Goal: Find contact information: Find contact information

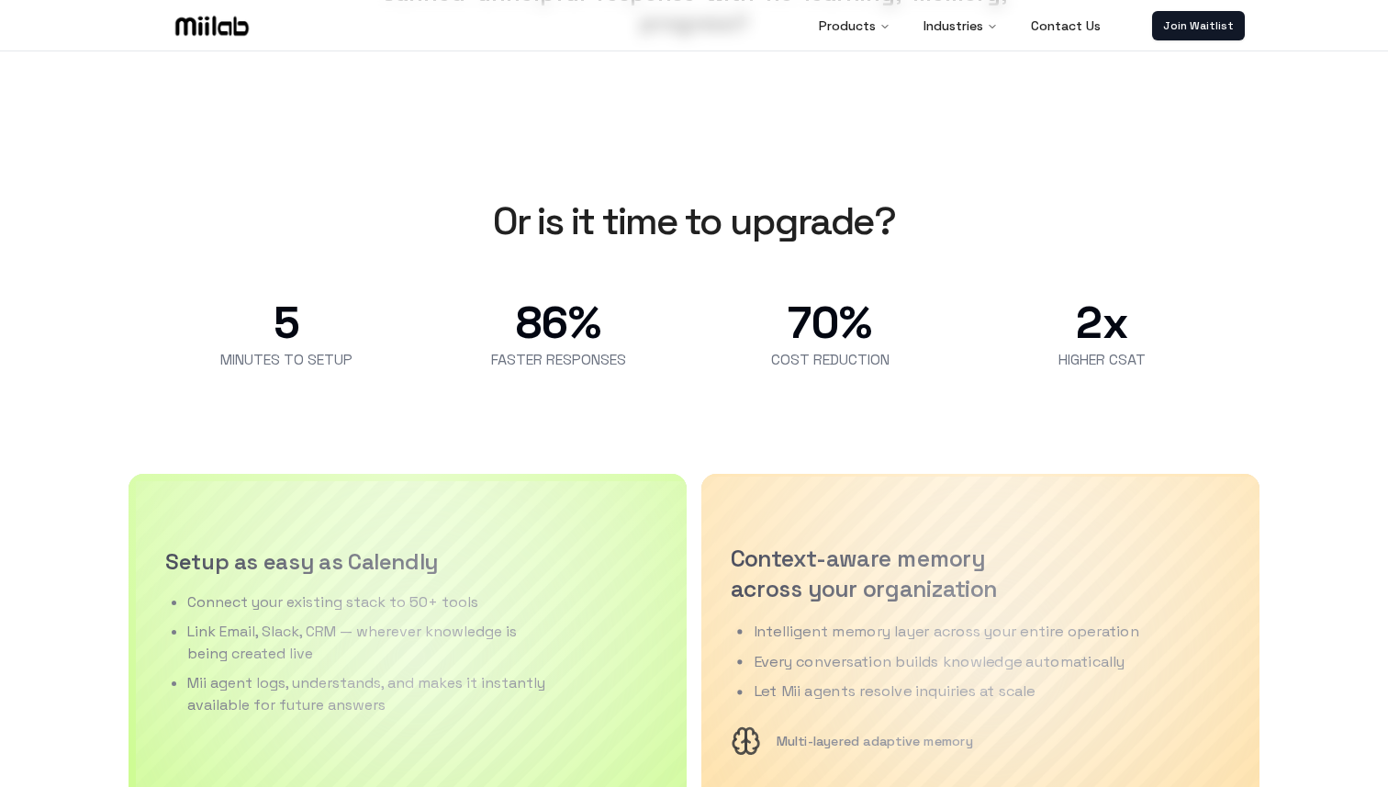
scroll to position [1519, 0]
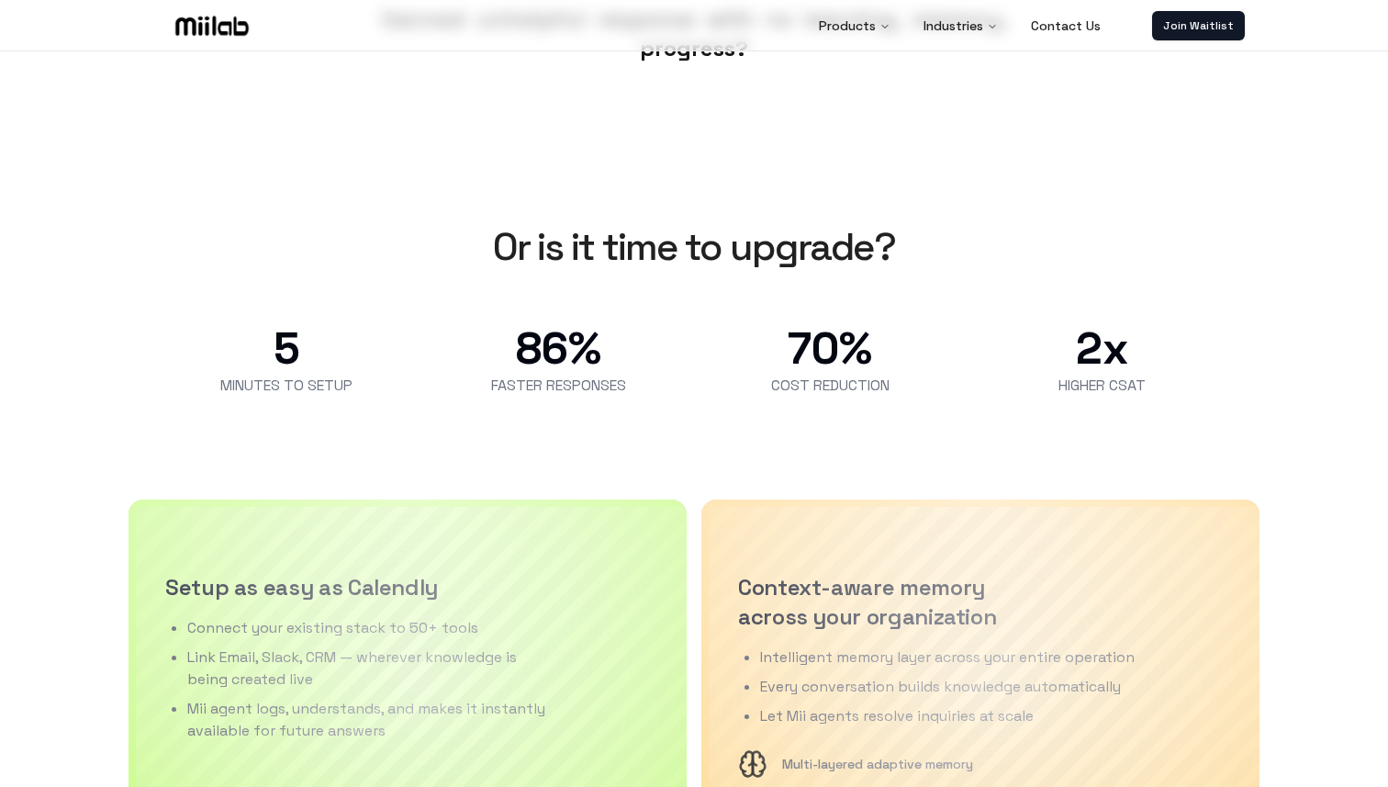
click at [1122, 395] on span "HIGHER CSAT" at bounding box center [1101, 385] width 87 height 22
drag, startPoint x: 1122, startPoint y: 395, endPoint x: 1026, endPoint y: 394, distance: 95.5
click at [1026, 394] on div "2x HIGHER CSAT" at bounding box center [1101, 362] width 242 height 70
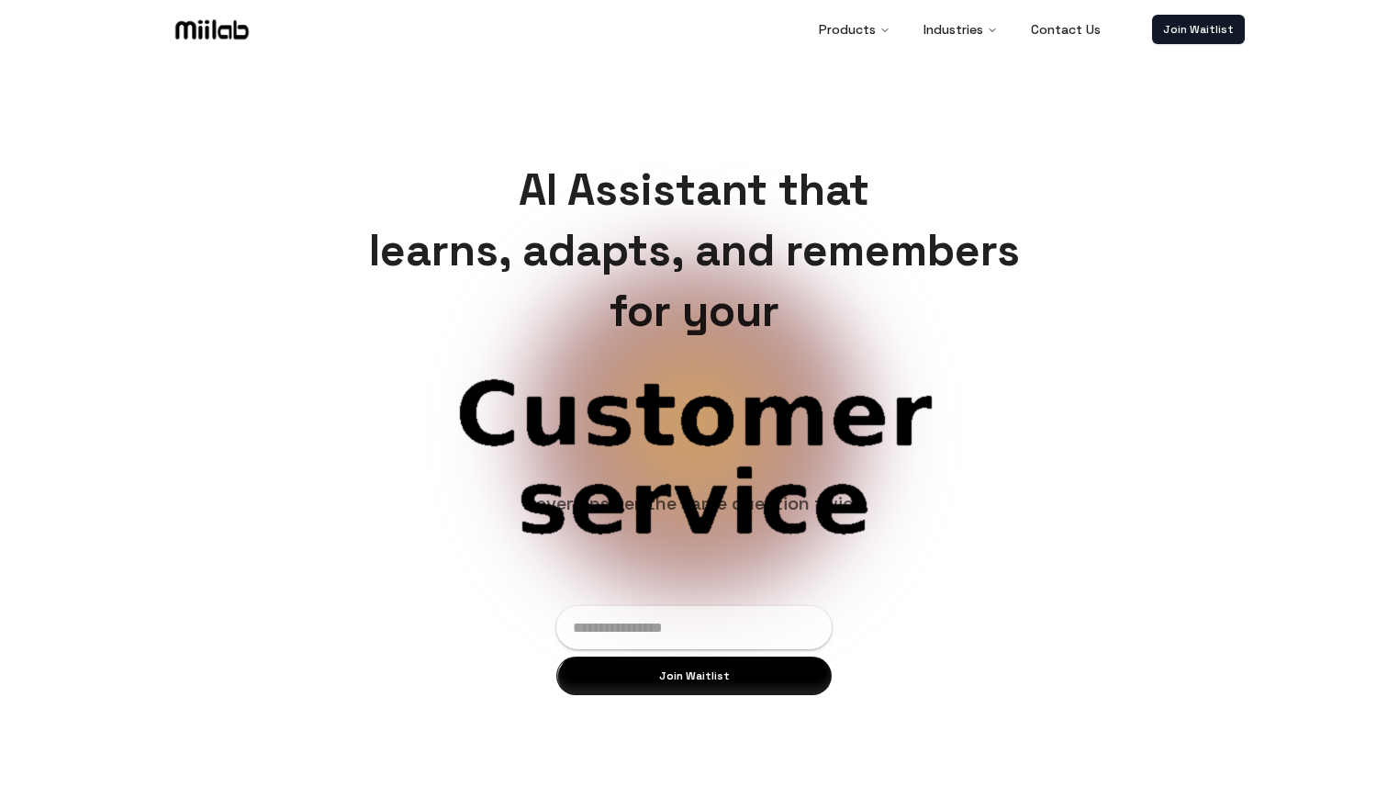
scroll to position [0, 0]
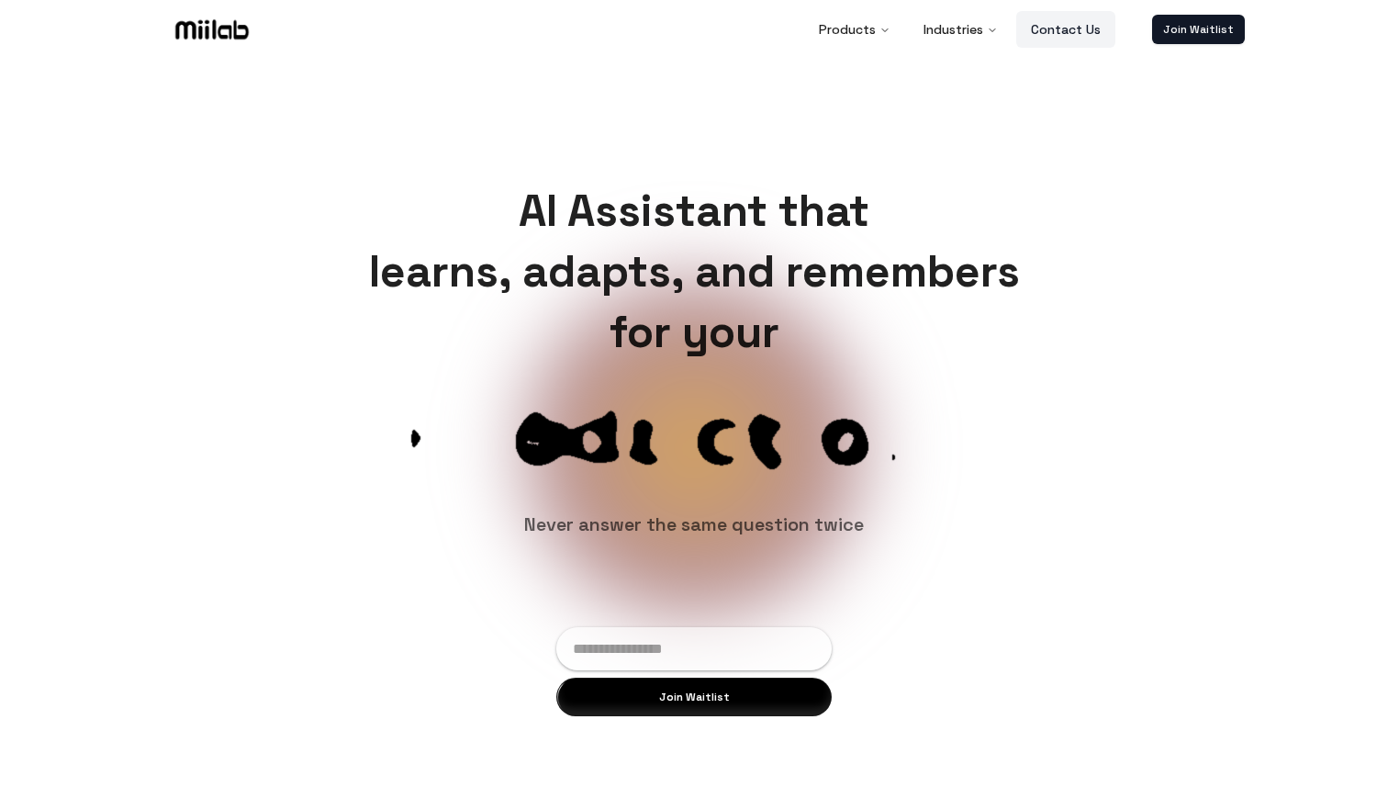
click at [1095, 20] on link "Contact Us" at bounding box center [1065, 29] width 99 height 37
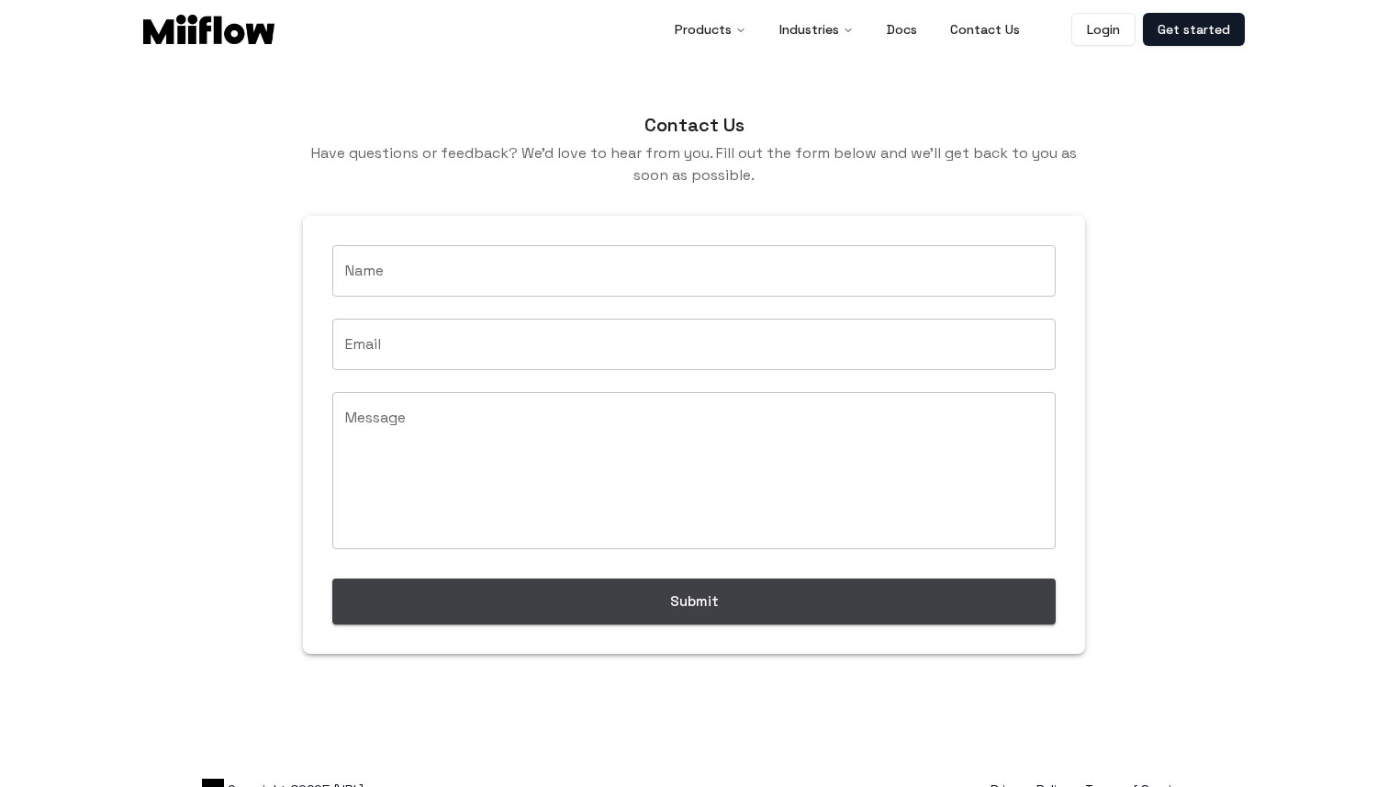
click at [908, 143] on p "Have questions or feedback? We'd love to hear from you. Fill out the form below…" at bounding box center [694, 164] width 782 height 44
